Goal: Information Seeking & Learning: Learn about a topic

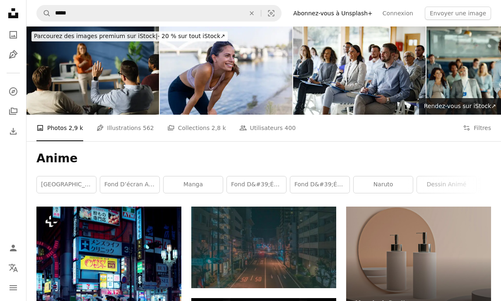
click at [483, 131] on button "Filters Filtres" at bounding box center [477, 128] width 28 height 26
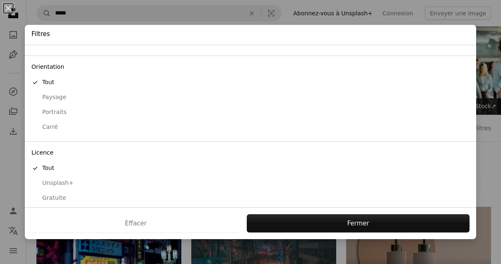
scroll to position [60, 0]
click at [51, 194] on div "Gratuite" at bounding box center [250, 198] width 438 height 8
click at [395, 218] on button "Appliquer" at bounding box center [356, 223] width 227 height 18
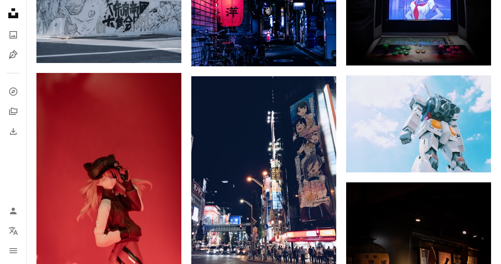
scroll to position [454, 0]
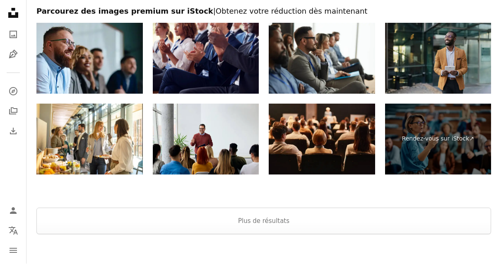
click at [400, 219] on button "Plus de résultats" at bounding box center [263, 221] width 454 height 26
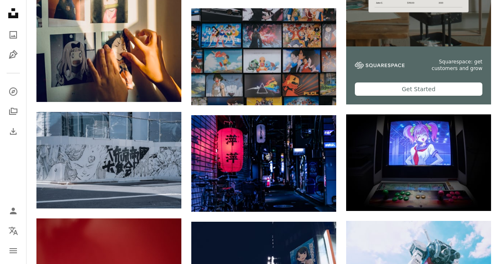
scroll to position [0, 0]
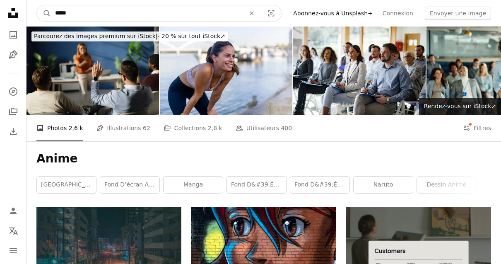
click at [55, 11] on input "*****" at bounding box center [147, 13] width 192 height 16
type input "**********"
click at [44, 13] on button "A magnifying glass" at bounding box center [44, 13] width 14 height 16
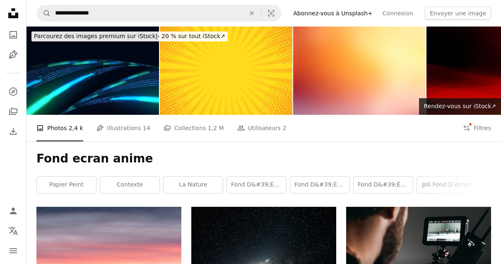
click at [480, 131] on button "Filters Filtres" at bounding box center [477, 128] width 28 height 26
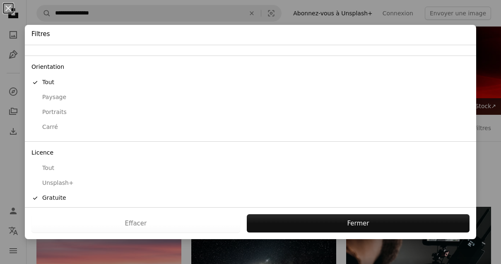
scroll to position [60, 0]
click at [408, 218] on button "Fermer" at bounding box center [358, 223] width 223 height 18
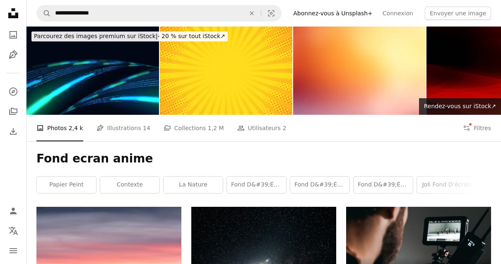
click at [10, 32] on icon "Photos" at bounding box center [13, 34] width 7 height 7
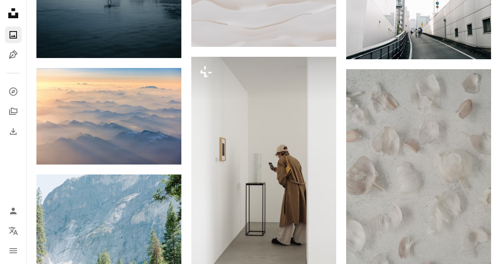
scroll to position [459, 0]
